Goal: Task Accomplishment & Management: Complete application form

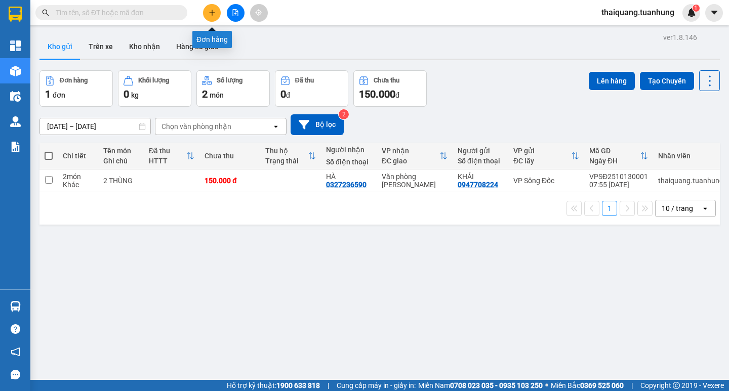
click at [210, 15] on icon "plus" at bounding box center [212, 12] width 7 height 7
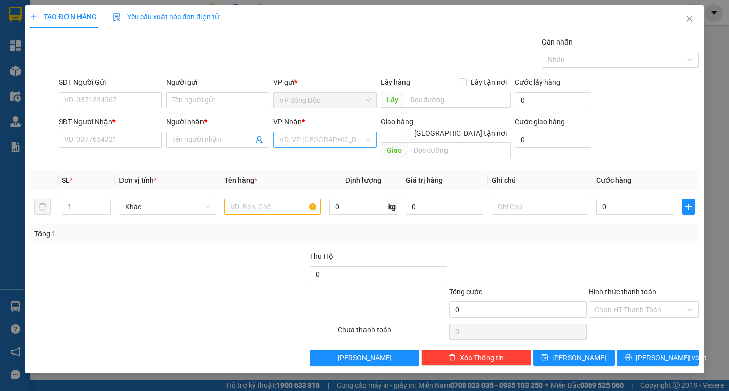
click at [310, 139] on input "search" at bounding box center [321, 139] width 84 height 15
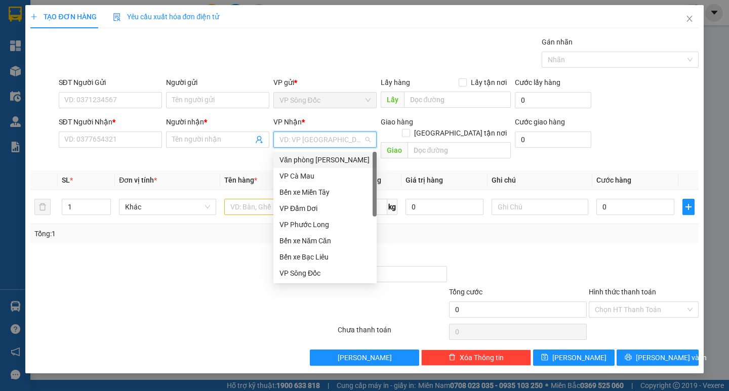
click at [323, 159] on div "Văn phòng Hồ Chí Minh" at bounding box center [324, 159] width 91 height 11
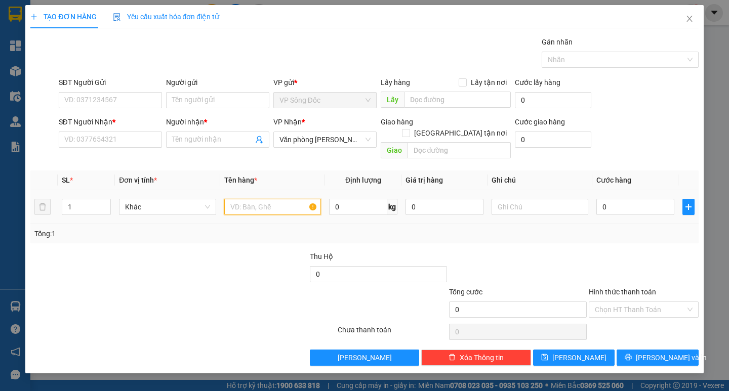
click at [253, 199] on input "text" at bounding box center [272, 207] width 97 height 16
type input "thùng"
click at [128, 141] on input "SĐT Người Nhận *" at bounding box center [110, 140] width 103 height 16
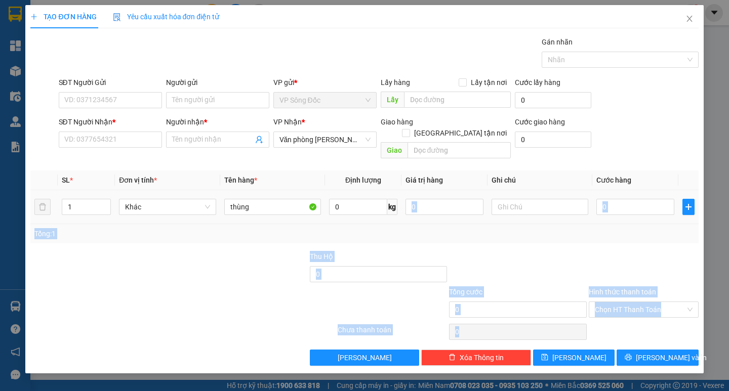
drag, startPoint x: 434, startPoint y: 180, endPoint x: 728, endPoint y: 411, distance: 374.1
click at [728, 391] on html "Kết quả tìm kiếm ( 0 ) Bộ lọc No Data thaiquang.tuanhung 1 Tổng Quan Kho hàng m…" at bounding box center [364, 195] width 729 height 391
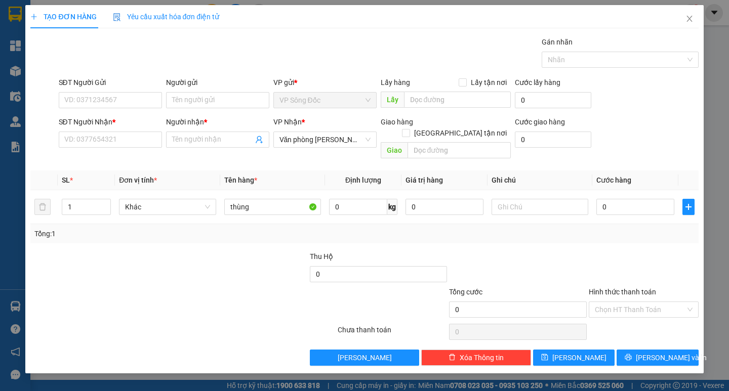
click at [201, 258] on div at bounding box center [239, 268] width 140 height 35
click at [98, 144] on input "SĐT Người Nhận *" at bounding box center [110, 140] width 103 height 16
type input "0916051604"
click at [179, 143] on input "Người nhận *" at bounding box center [212, 139] width 81 height 11
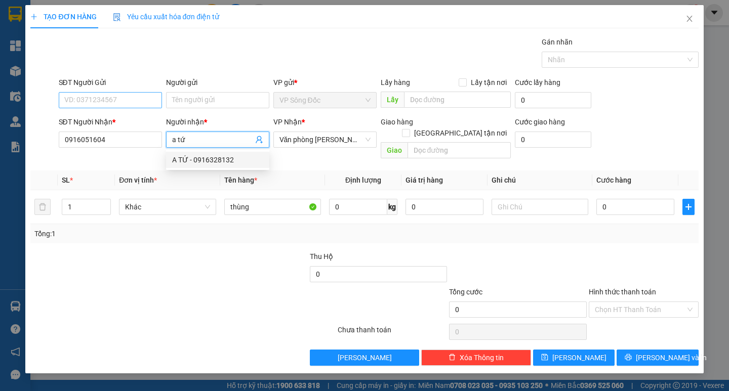
type input "a tứ"
click at [105, 103] on input "SĐT Người Gửi" at bounding box center [110, 100] width 103 height 16
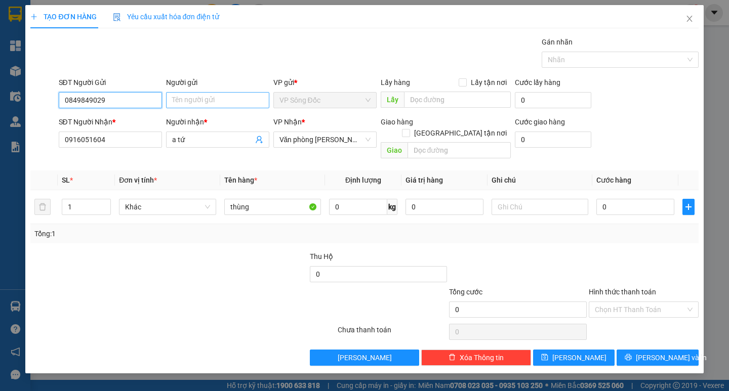
type input "0849849029"
click at [190, 102] on input "Người gửi" at bounding box center [217, 100] width 103 height 16
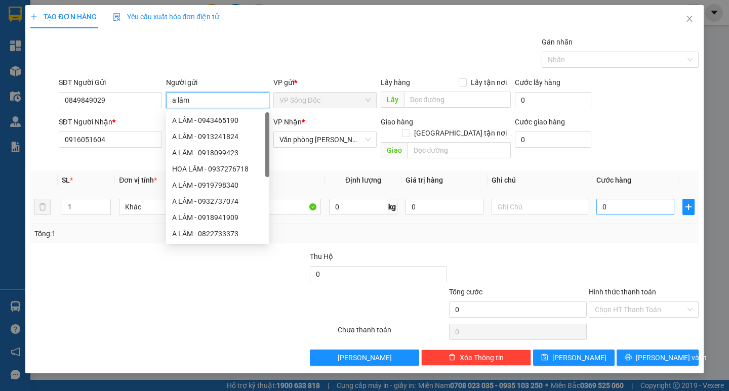
type input "a lâm"
click at [618, 199] on input "0" at bounding box center [635, 207] width 78 height 16
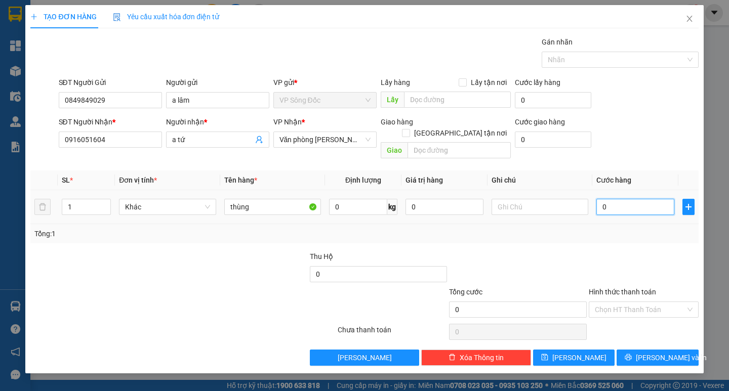
type input "5"
type input "50"
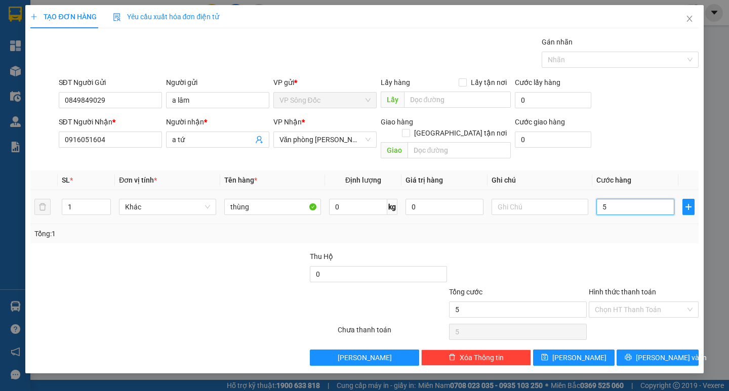
type input "50"
type input "50.000"
click at [600, 251] on div at bounding box center [644, 268] width 112 height 35
click at [618, 302] on input "Hình thức thanh toán" at bounding box center [640, 309] width 91 height 15
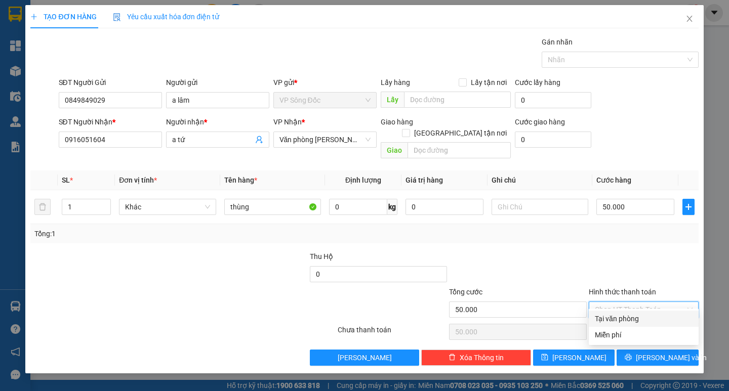
click at [626, 321] on div "Tại văn phòng" at bounding box center [644, 318] width 98 height 11
type input "0"
click at [646, 350] on button "Lưu và In" at bounding box center [656, 358] width 81 height 16
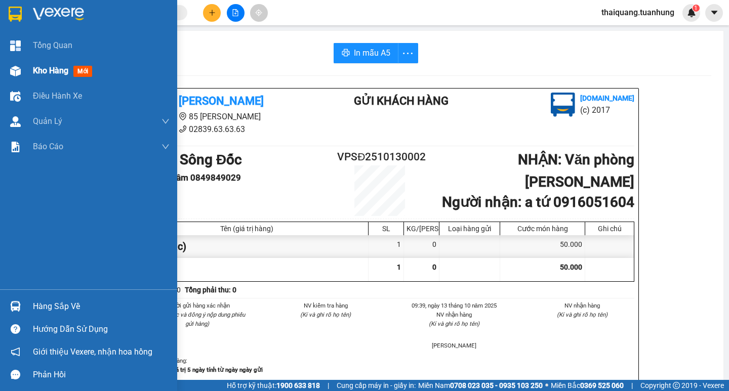
click at [34, 74] on span "Kho hàng" at bounding box center [50, 71] width 35 height 10
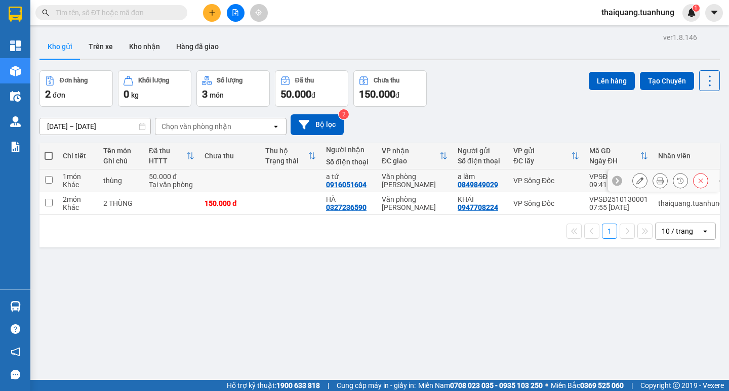
click at [49, 182] on input "checkbox" at bounding box center [49, 180] width 8 height 8
checkbox input "true"
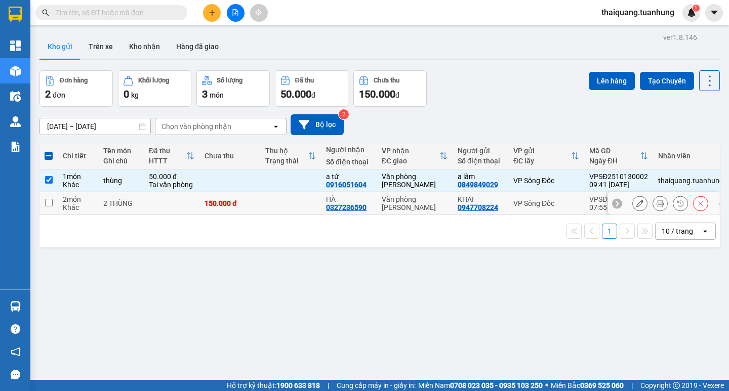
click at [49, 199] on input "checkbox" at bounding box center [49, 203] width 8 height 8
checkbox input "true"
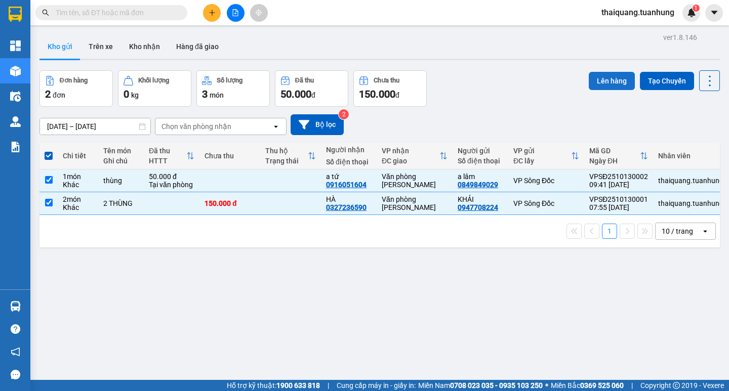
click at [609, 84] on button "Lên hàng" at bounding box center [612, 81] width 46 height 18
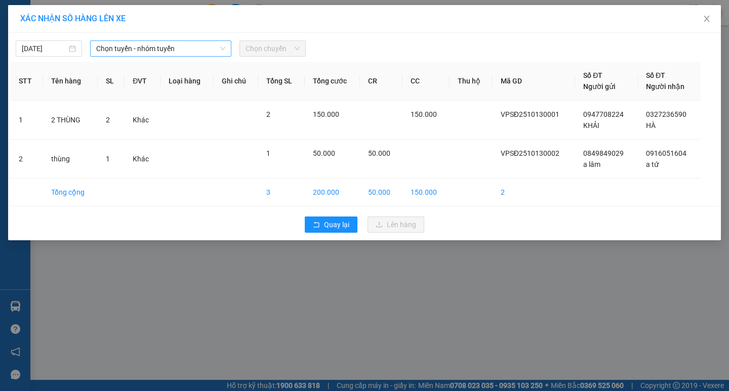
click at [193, 47] on span "Chọn tuyến - nhóm tuyến" at bounding box center [160, 48] width 129 height 15
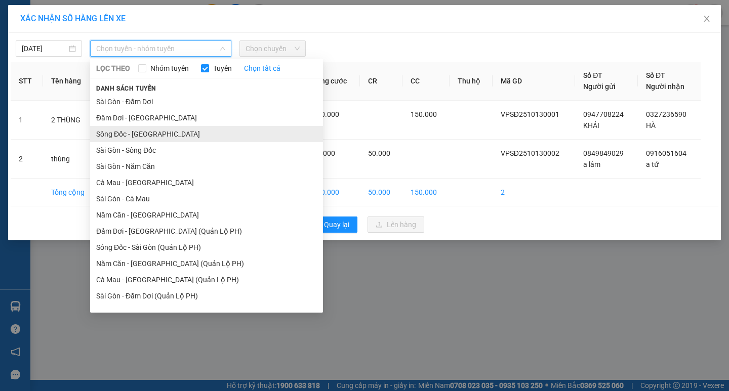
click at [129, 136] on li "Sông Đốc - Sài Gòn" at bounding box center [206, 134] width 233 height 16
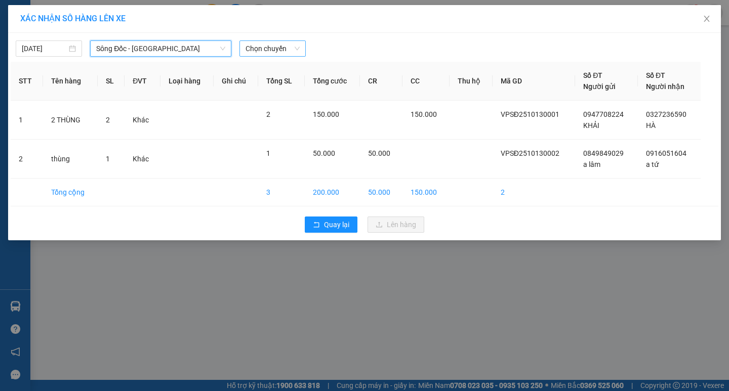
click at [251, 49] on span "Chọn chuyến" at bounding box center [272, 48] width 54 height 15
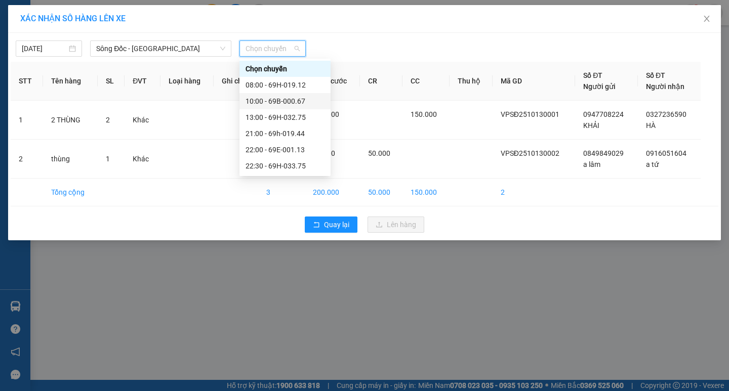
click at [268, 99] on div "10:00 - 69B-000.67" at bounding box center [284, 101] width 79 height 11
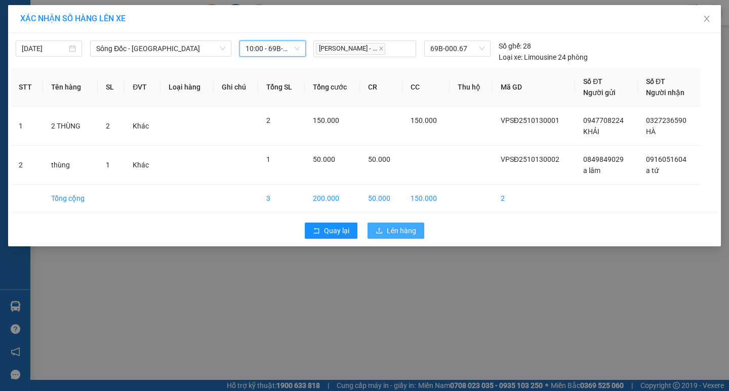
click at [386, 228] on button "Lên hàng" at bounding box center [395, 231] width 57 height 16
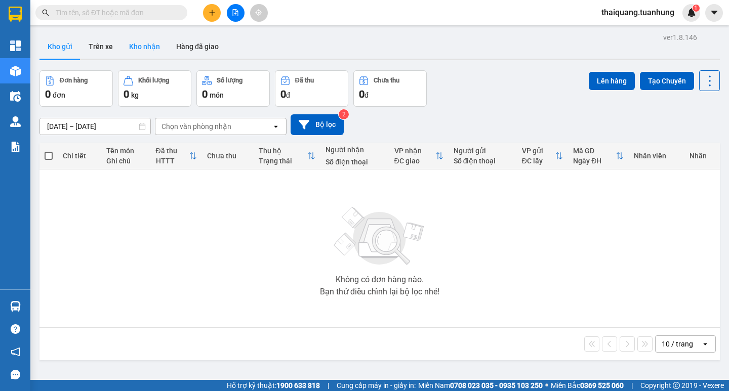
click at [159, 37] on button "Kho nhận" at bounding box center [144, 46] width 47 height 24
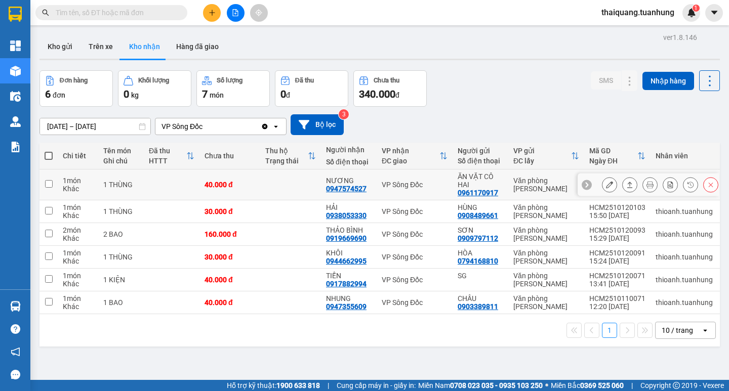
click at [606, 188] on icon at bounding box center [609, 184] width 7 height 7
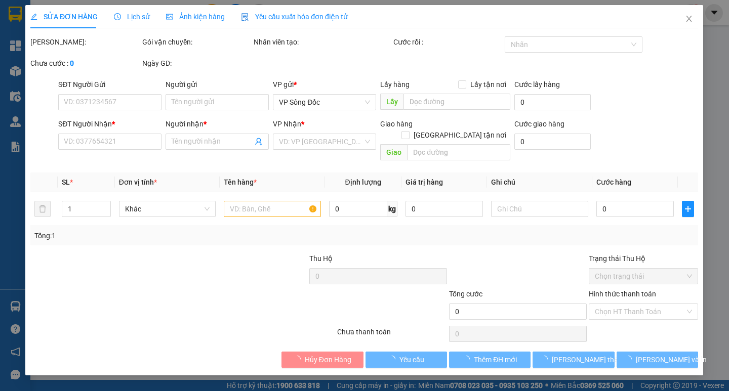
type input "0961170917"
type input "ĂN VẶT CÔ HAI"
type input "0947574527"
type input "NƯƠNG"
type input "40.000"
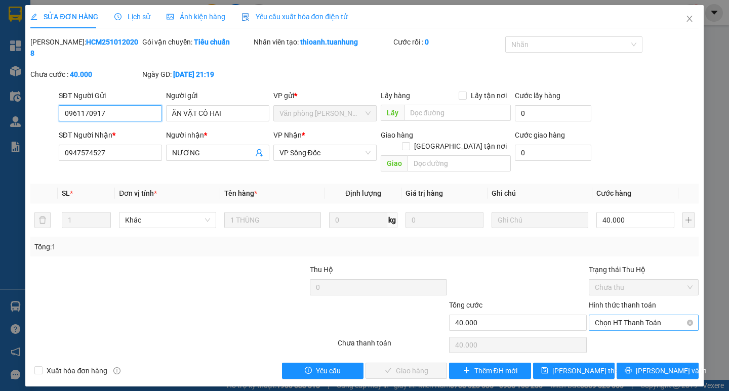
click at [634, 315] on span "Chọn HT Thanh Toán" at bounding box center [644, 322] width 98 height 15
click at [629, 317] on div "Tại văn phòng" at bounding box center [644, 320] width 98 height 11
type input "0"
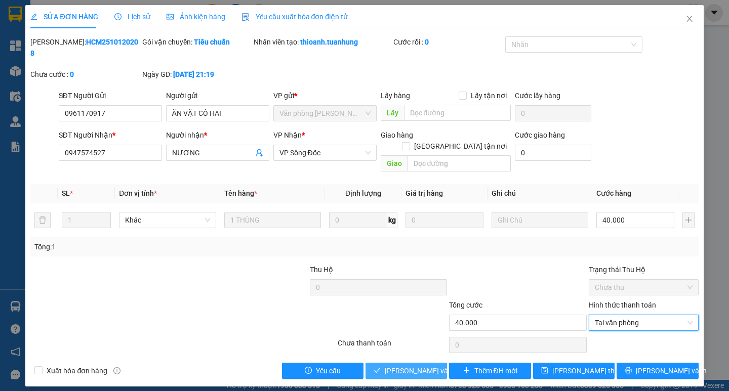
click at [413, 365] on span "Lưu và Giao hàng" at bounding box center [433, 370] width 97 height 11
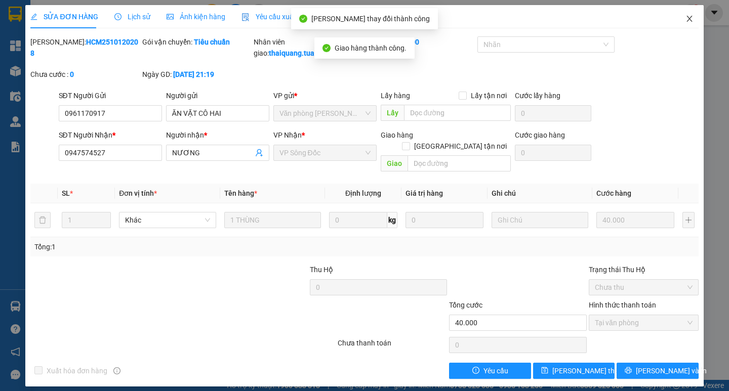
click at [692, 18] on icon "close" at bounding box center [689, 19] width 8 height 8
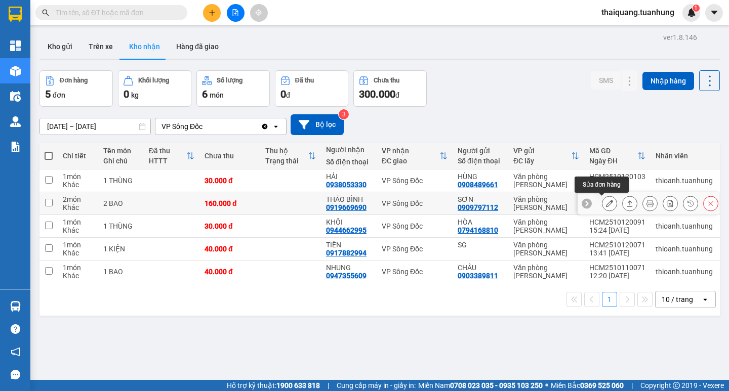
click at [606, 206] on icon at bounding box center [609, 203] width 7 height 7
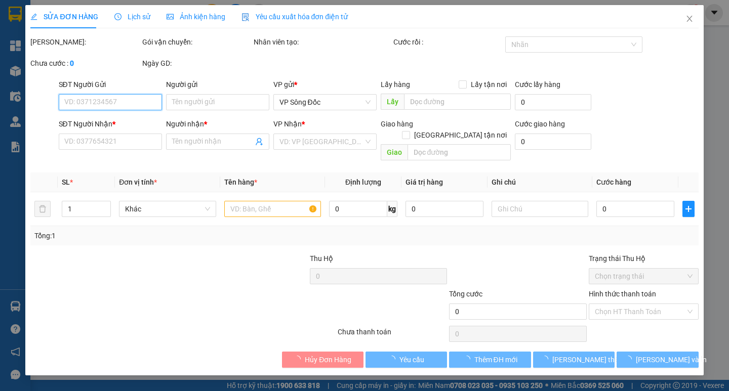
type input "0909797112"
type input "SƠN"
type input "0919669690"
type input "THẢO BÌNH"
type input "160.000"
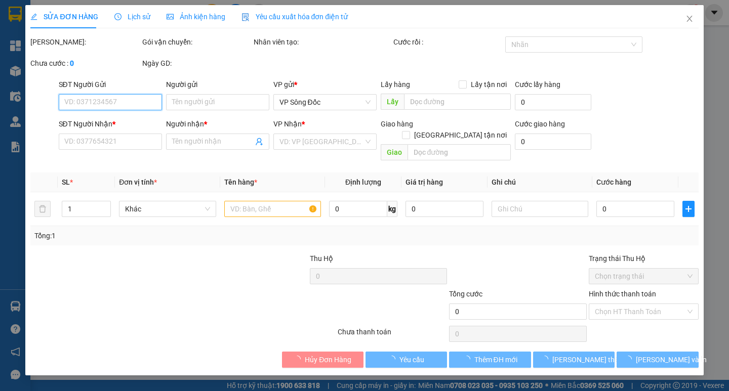
type input "160.000"
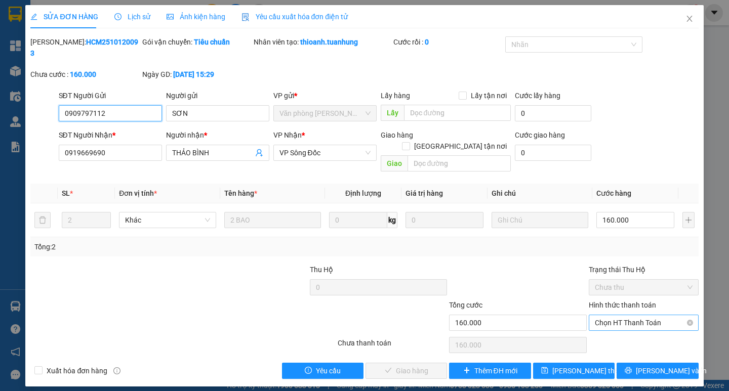
click at [627, 315] on span "Chọn HT Thanh Toán" at bounding box center [644, 322] width 98 height 15
click at [691, 19] on icon "close" at bounding box center [689, 19] width 8 height 8
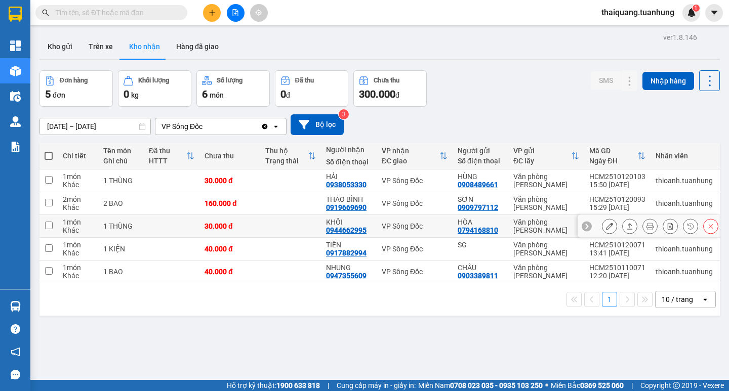
click at [606, 227] on icon at bounding box center [609, 226] width 7 height 7
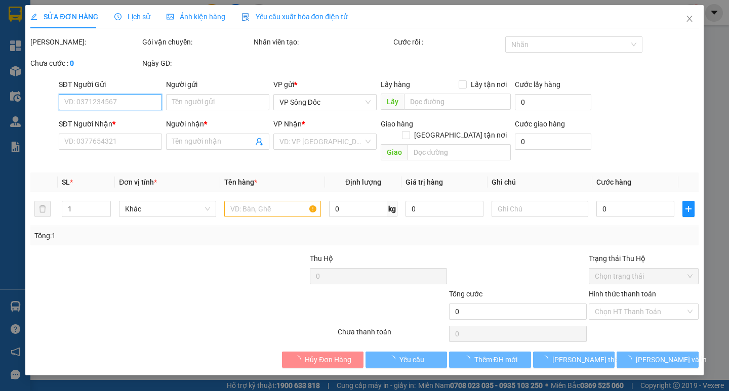
type input "0794168810"
type input "HÒA"
type input "0944662995"
type input "KHÔI"
type input "30.000"
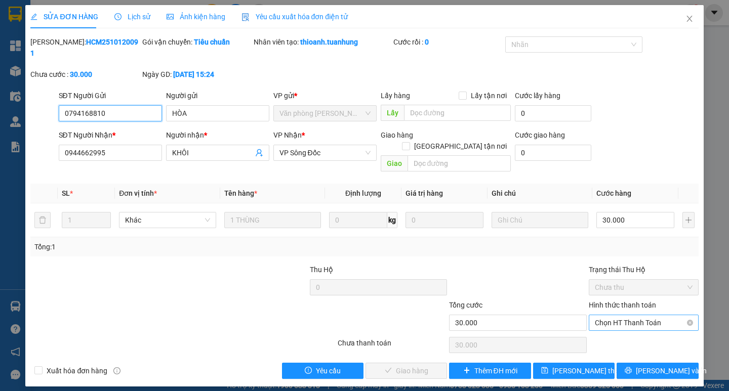
click at [642, 315] on span "Chọn HT Thanh Toán" at bounding box center [644, 322] width 98 height 15
click at [627, 325] on div "Tại văn phòng" at bounding box center [644, 320] width 98 height 11
type input "0"
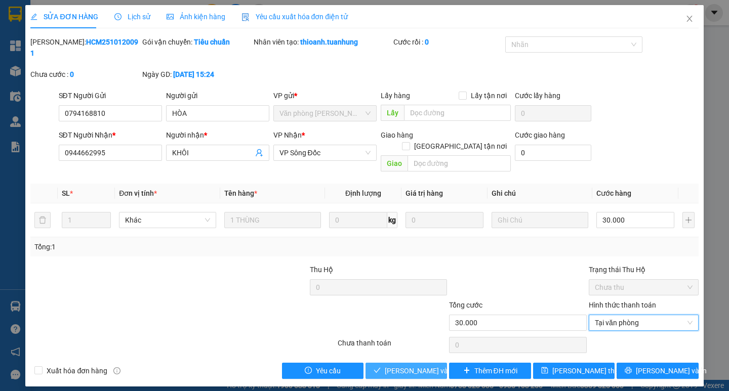
drag, startPoint x: 425, startPoint y: 349, endPoint x: 420, endPoint y: 350, distance: 5.6
click at [425, 365] on span "Lưu và Giao hàng" at bounding box center [433, 370] width 97 height 11
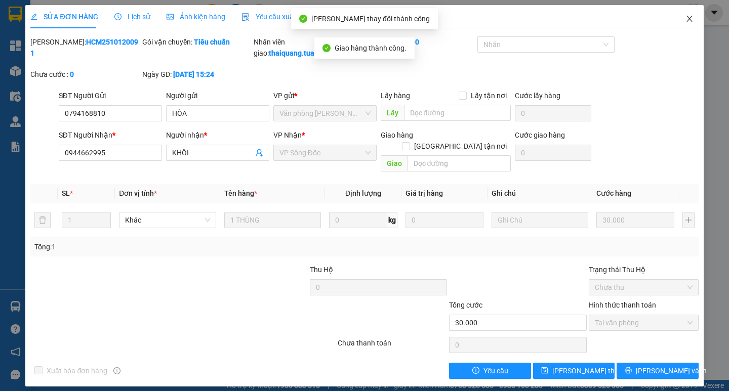
click at [689, 15] on span "Close" at bounding box center [689, 19] width 28 height 28
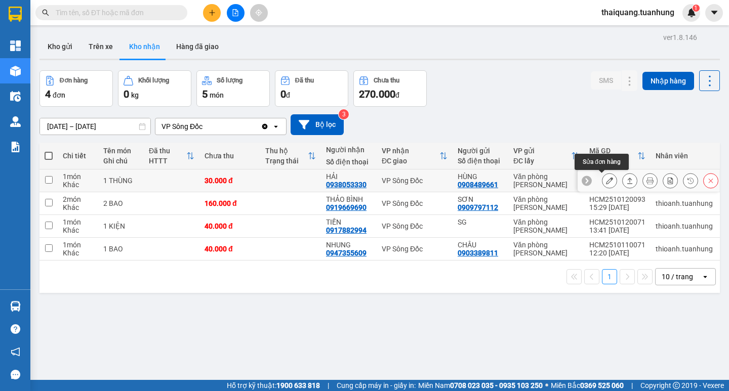
click at [606, 182] on icon at bounding box center [609, 180] width 7 height 7
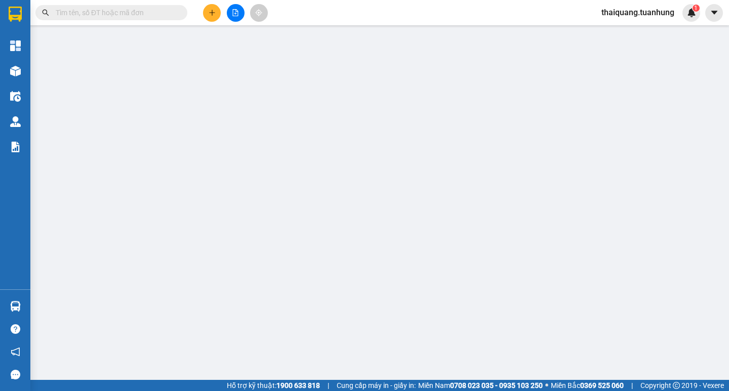
type input "0908489661"
type input "HÙNG"
type input "0938053330"
type input "HẢI"
type input "30.000"
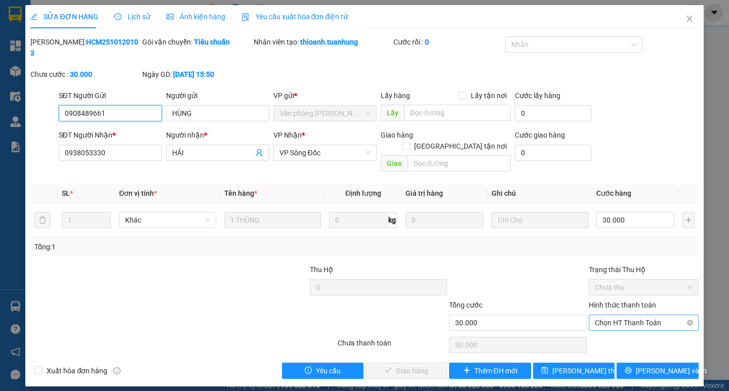
click at [621, 315] on span "Chọn HT Thanh Toán" at bounding box center [644, 322] width 98 height 15
click at [632, 317] on div "Tại văn phòng" at bounding box center [644, 320] width 98 height 11
type input "0"
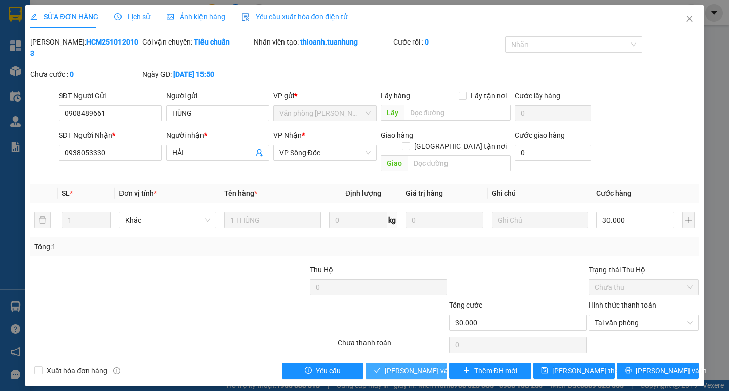
click at [429, 365] on span "Lưu và Giao hàng" at bounding box center [433, 370] width 97 height 11
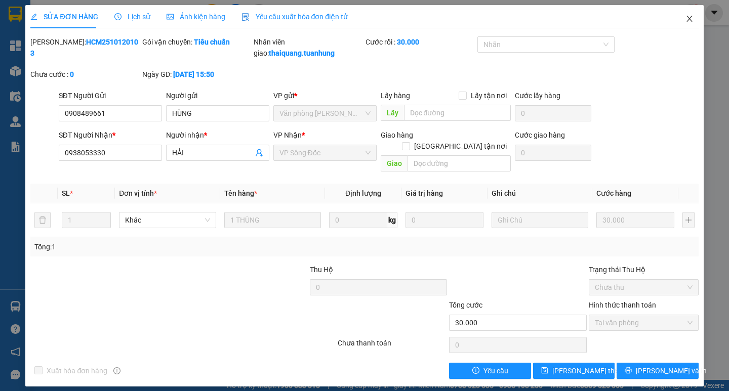
click at [689, 21] on icon "close" at bounding box center [689, 19] width 8 height 8
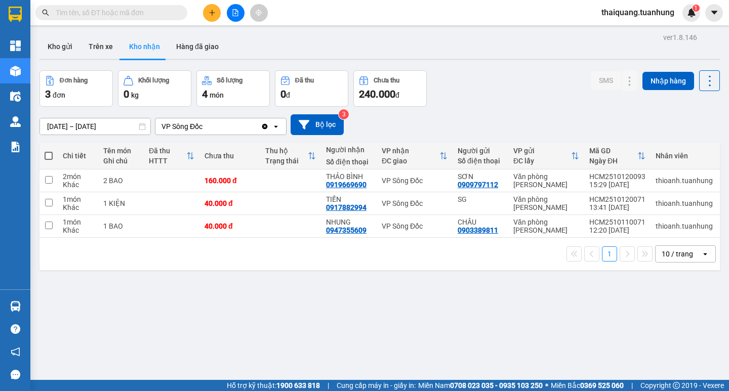
click at [298, 315] on div "ver 1.8.146 Kho gửi Trên xe Kho nhận Hàng đã giao Đơn hàng 3 đơn Khối lượng 0 k…" at bounding box center [379, 225] width 688 height 391
click at [145, 50] on button "Kho nhận" at bounding box center [144, 46] width 47 height 24
click at [143, 43] on button "Kho nhận" at bounding box center [144, 46] width 47 height 24
click at [268, 312] on div "ver 1.8.146 Kho gửi Trên xe Kho nhận Hàng đã giao Đơn hàng 3 đơn Khối lượng 0 k…" at bounding box center [379, 225] width 688 height 391
click at [138, 52] on button "Kho nhận" at bounding box center [144, 46] width 47 height 24
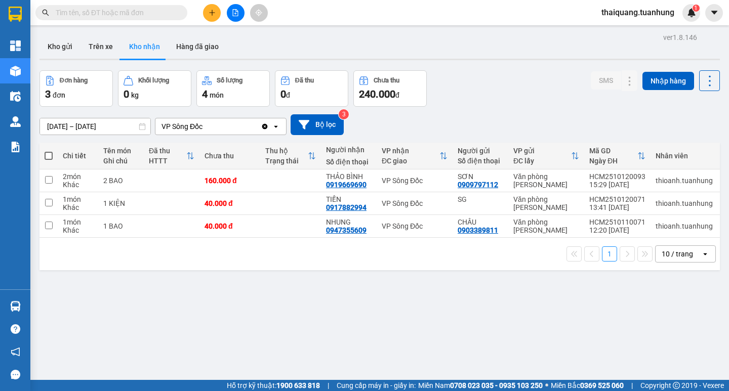
click at [140, 51] on button "Kho nhận" at bounding box center [144, 46] width 47 height 24
